Goal: Information Seeking & Learning: Understand process/instructions

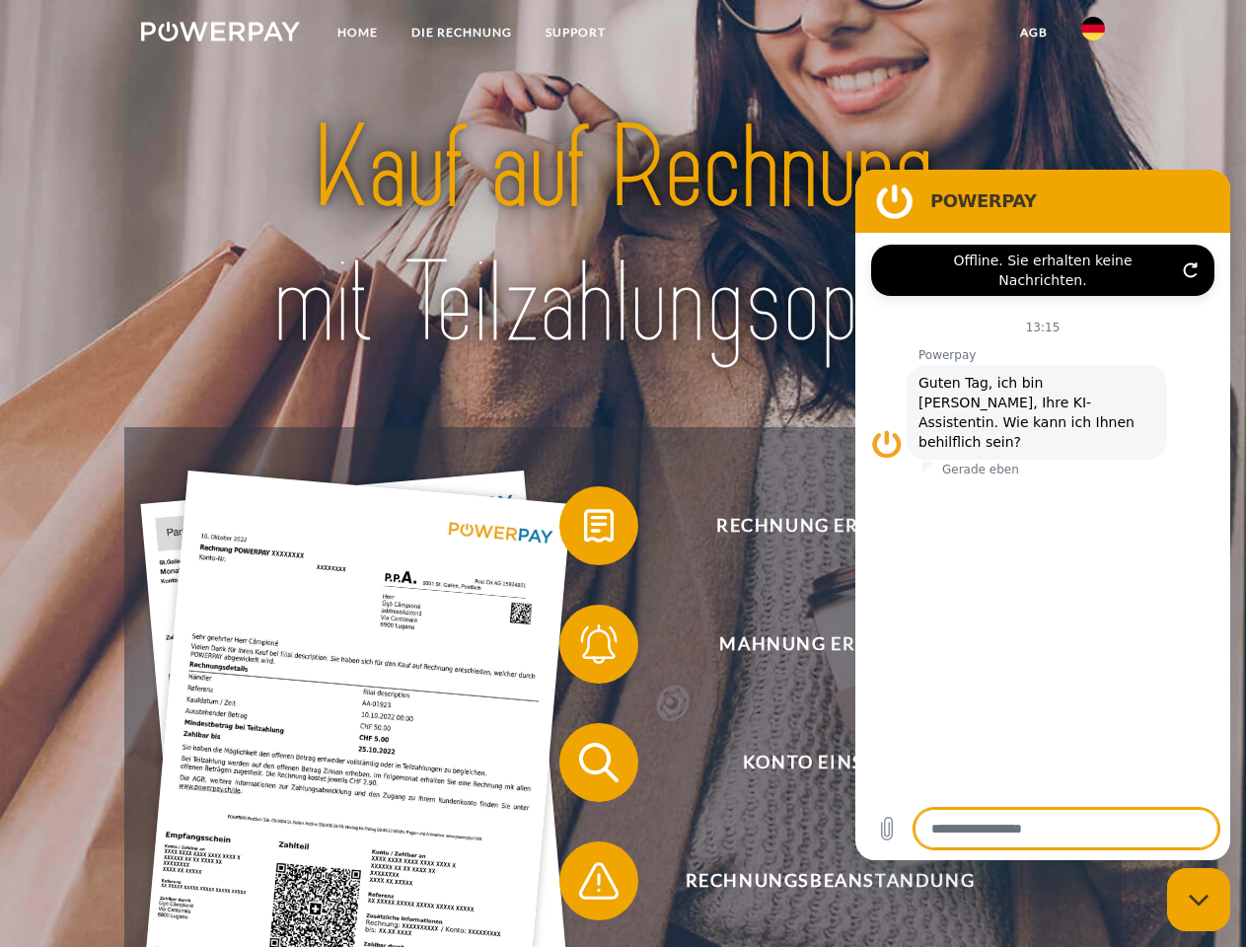
click at [220, 35] on img at bounding box center [220, 32] width 159 height 20
click at [1093, 35] on img at bounding box center [1093, 29] width 24 height 24
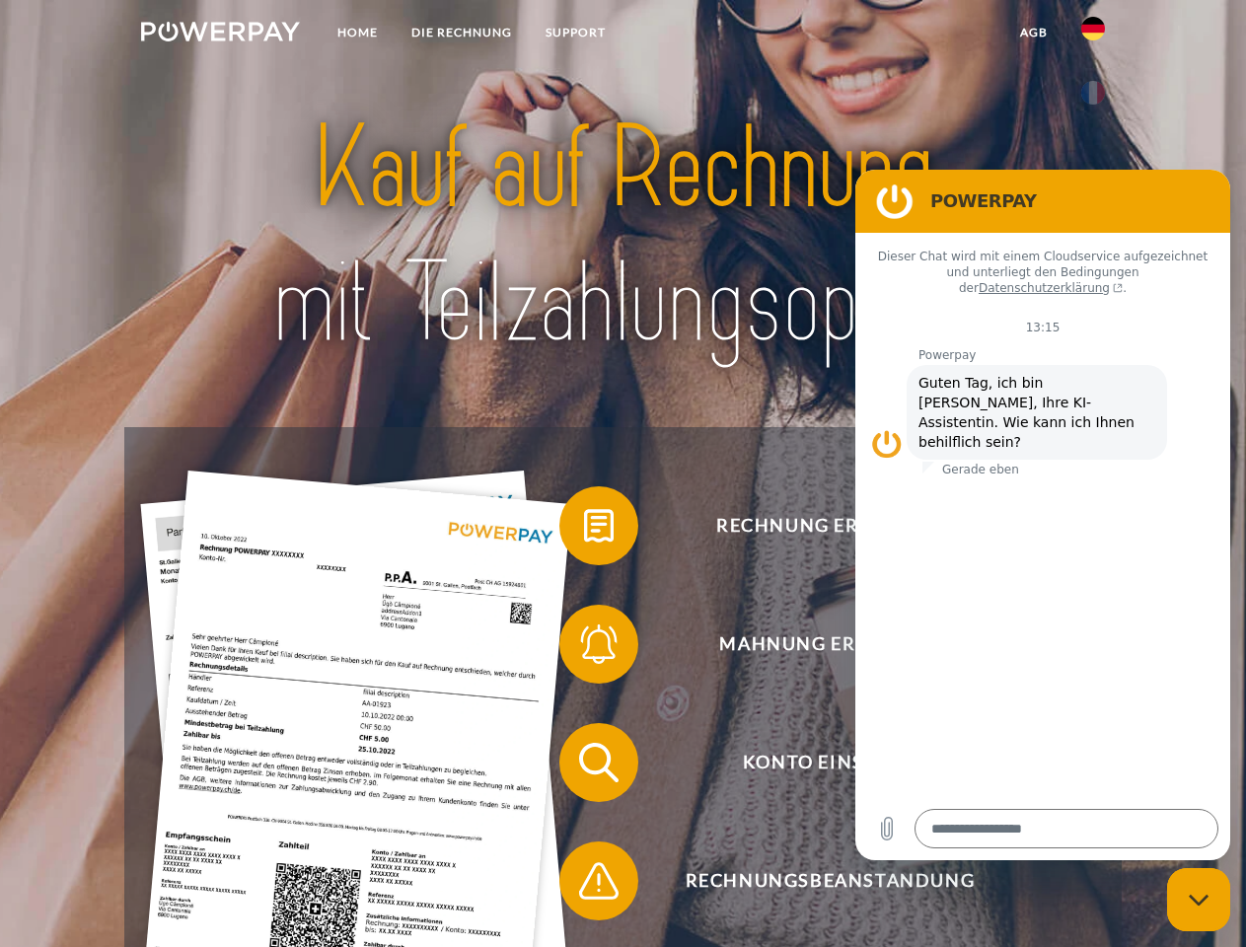
click at [1032, 33] on link "agb" at bounding box center [1033, 33] width 61 height 36
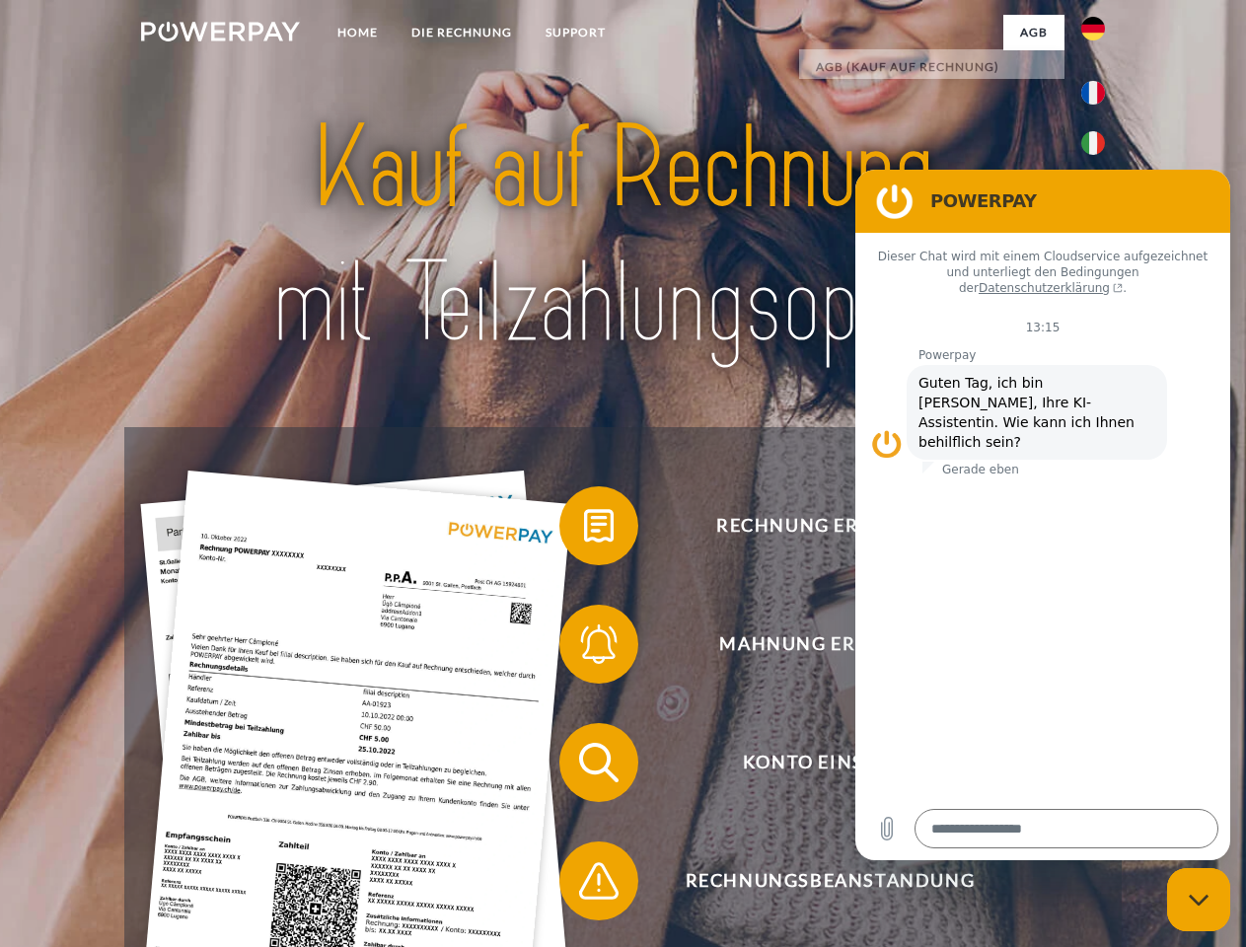
click at [584, 530] on span at bounding box center [569, 525] width 99 height 99
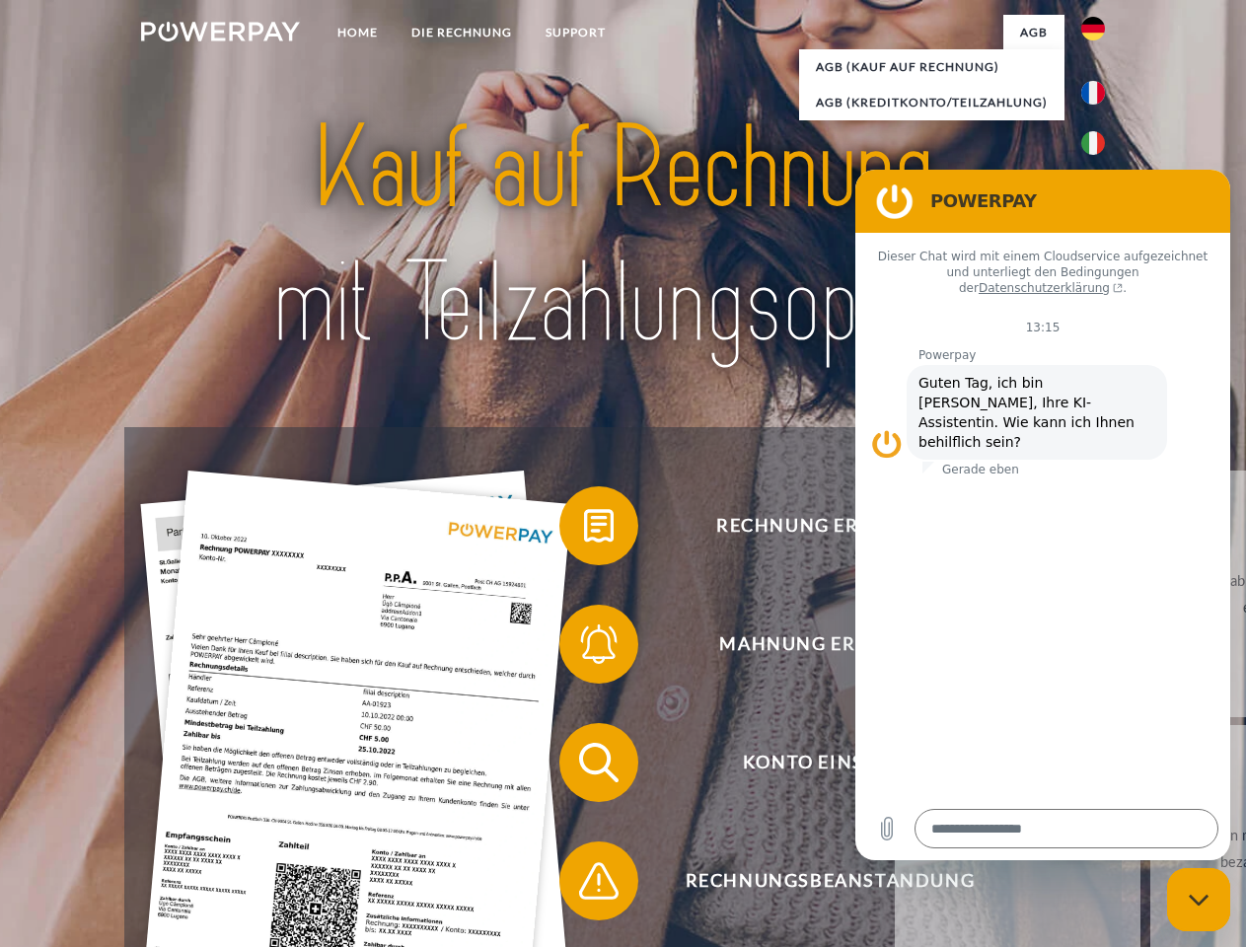
click at [584, 648] on span at bounding box center [569, 644] width 99 height 99
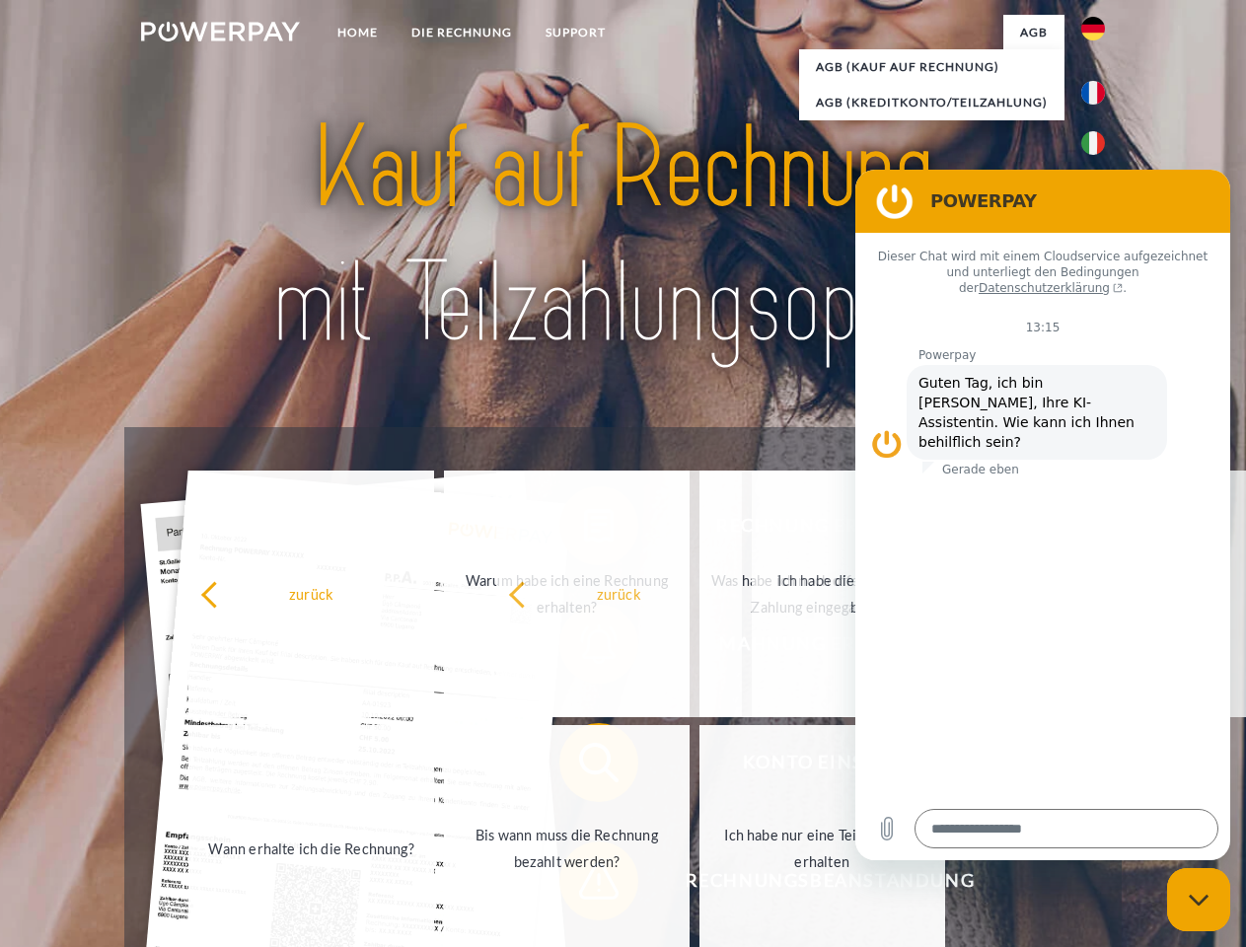
click at [584, 885] on span at bounding box center [569, 880] width 99 height 99
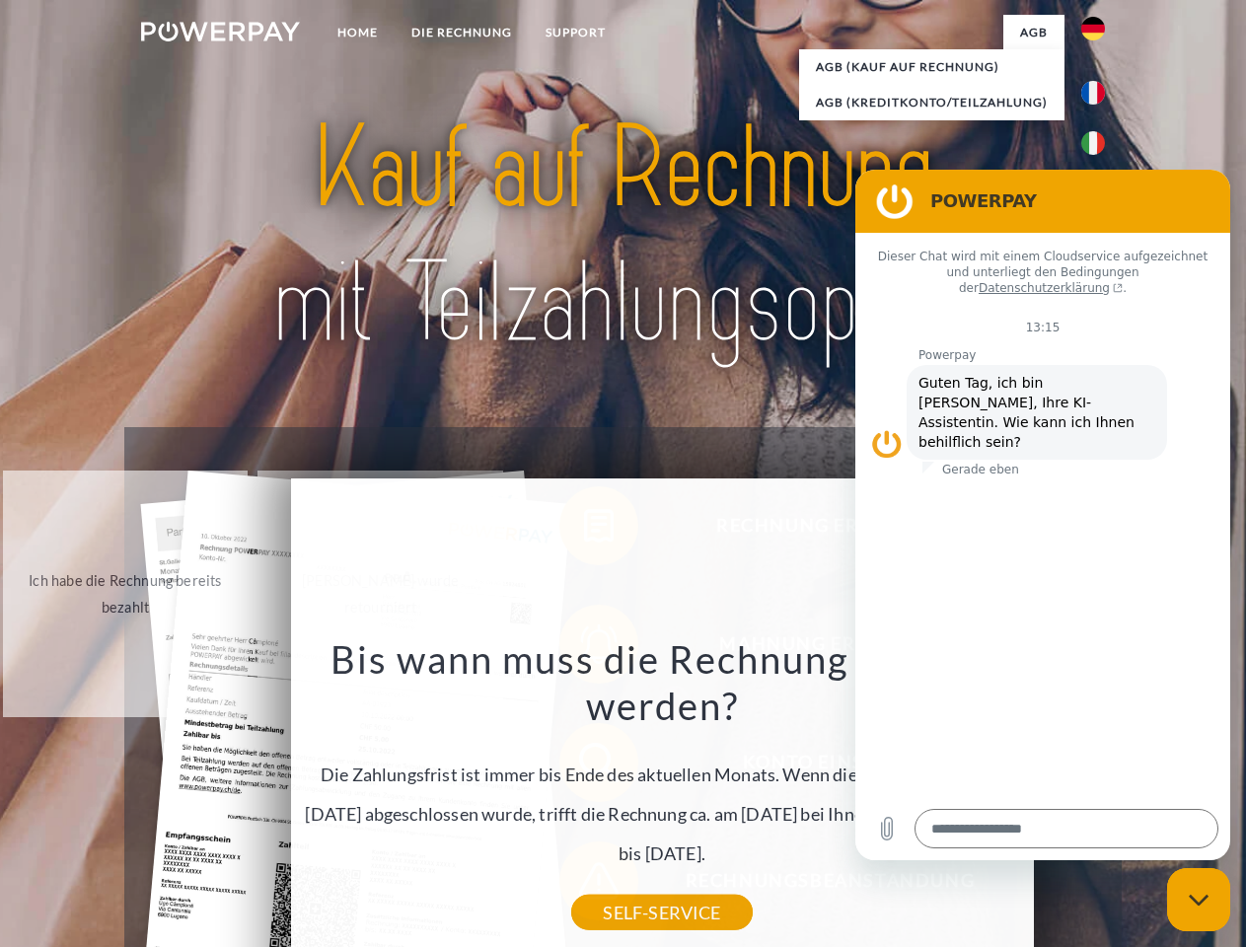
click at [1198, 899] on icon "Messaging-Fenster schließen" at bounding box center [1198, 899] width 21 height 13
type textarea "*"
